Goal: Task Accomplishment & Management: Complete application form

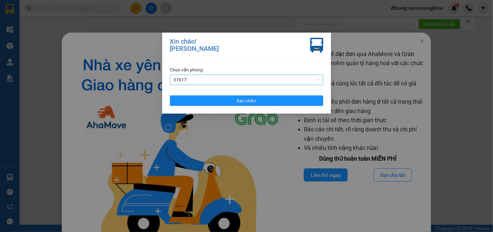
click at [249, 78] on span "37617" at bounding box center [247, 80] width 146 height 10
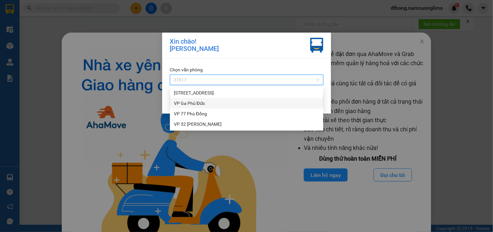
click at [203, 103] on div "VP Ga Phủ Đức" at bounding box center [247, 103] width 146 height 7
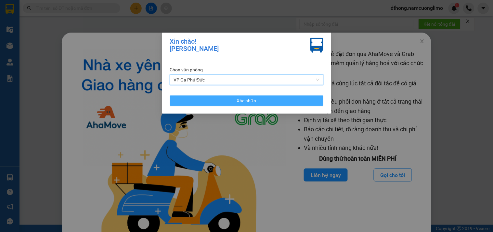
click at [267, 103] on button "Xác nhận" at bounding box center [246, 100] width 153 height 10
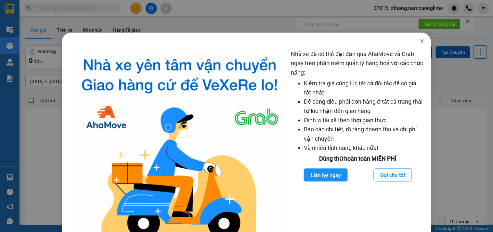
click at [420, 40] on icon "close" at bounding box center [422, 41] width 5 height 5
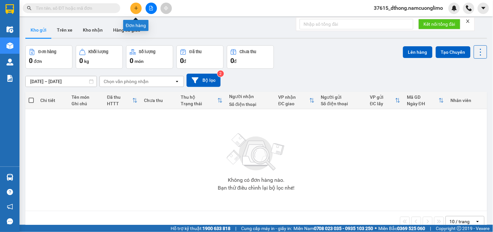
click at [132, 8] on button at bounding box center [135, 8] width 11 height 11
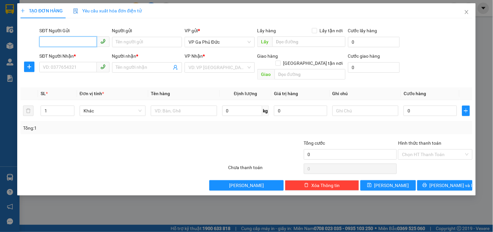
click at [74, 42] on input "SĐT Người Gửi" at bounding box center [67, 41] width 57 height 10
click at [69, 54] on div "0979828514 - [GEOGRAPHIC_DATA]" at bounding box center [79, 54] width 73 height 7
type input "0979828514"
type input "NGA"
type input "0979828514"
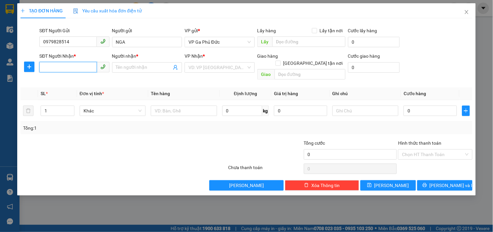
click at [75, 67] on input "SĐT Người Nhận *" at bounding box center [67, 67] width 57 height 10
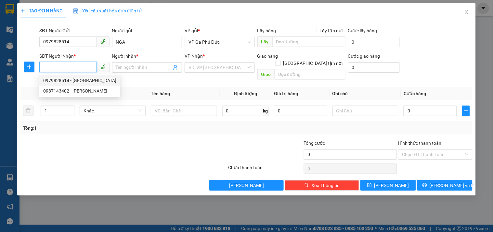
click at [75, 67] on input "SĐT Người Nhận *" at bounding box center [67, 67] width 57 height 10
type input "0912441308"
click at [70, 79] on div "0912441308 - HIẾU" at bounding box center [74, 80] width 62 height 7
type input "HIẾU"
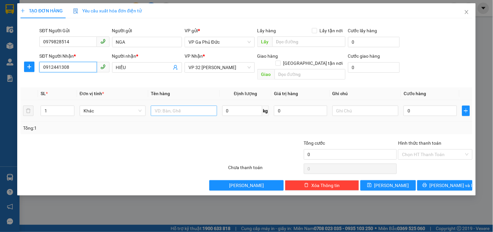
type input "0912441308"
drag, startPoint x: 174, startPoint y: 105, endPoint x: 157, endPoint y: 112, distance: 18.7
click at [171, 105] on input "text" at bounding box center [184, 110] width 66 height 10
type input "HỒ SƠ"
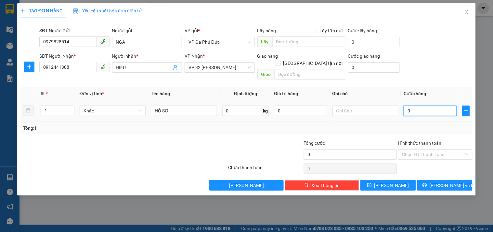
click at [441, 105] on input "0" at bounding box center [430, 110] width 53 height 10
type input "3"
type input "30"
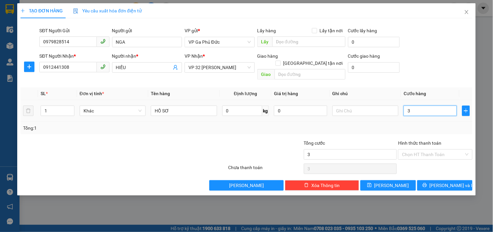
type input "30"
type input "30.000"
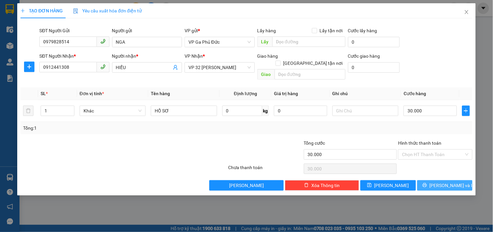
click at [452, 181] on span "[PERSON_NAME] và In" at bounding box center [453, 184] width 46 height 7
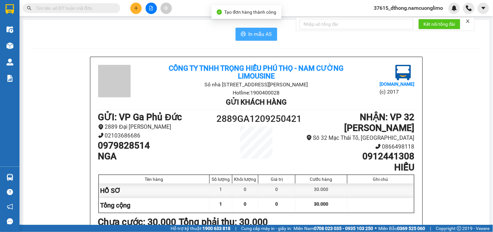
click at [259, 33] on span "In mẫu A5" at bounding box center [260, 34] width 23 height 8
